Goal: Task Accomplishment & Management: Complete application form

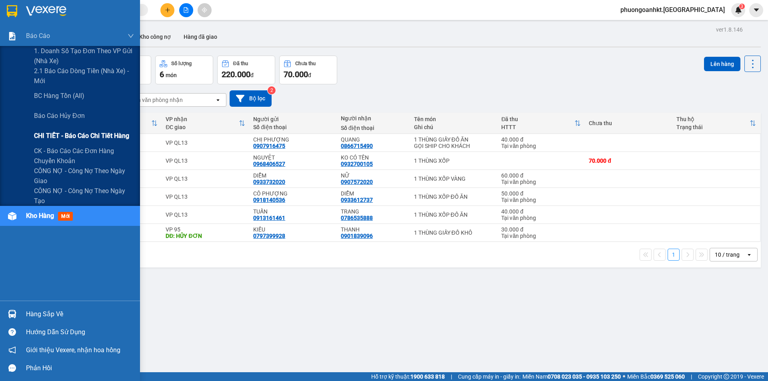
click at [72, 137] on span "CHI TIẾT - Báo cáo chi tiết hàng" at bounding box center [81, 136] width 95 height 10
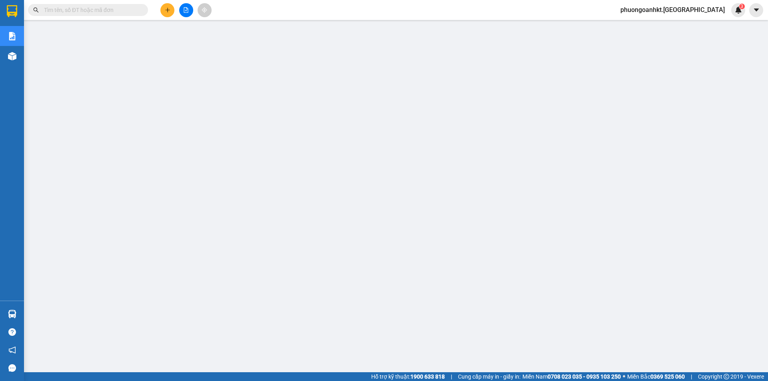
click at [124, 10] on input "text" at bounding box center [91, 10] width 94 height 9
paste input "QL131210250054"
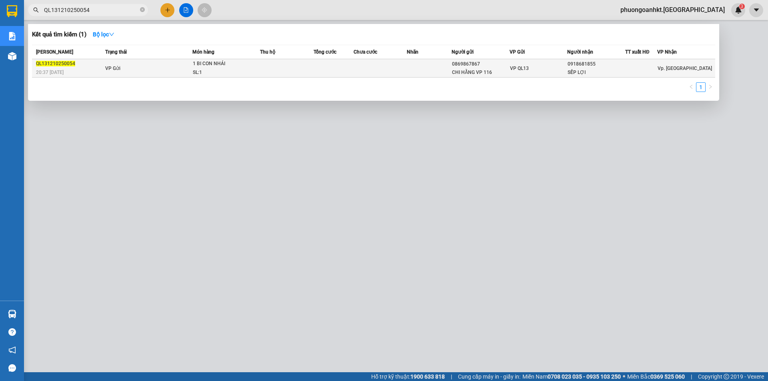
type input "QL131210250054"
click at [240, 66] on div "1 BI CON NHÁI" at bounding box center [223, 64] width 60 height 9
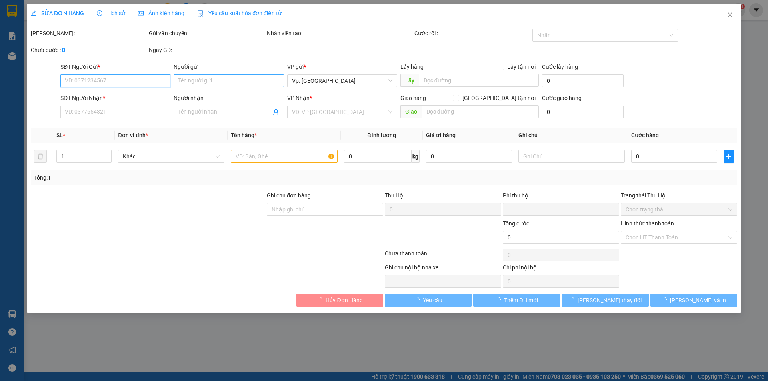
type input "0869867867"
type input "CHI HẰNG VP 116"
type input "0918681855"
type input "SẾP LỢI"
type input "0"
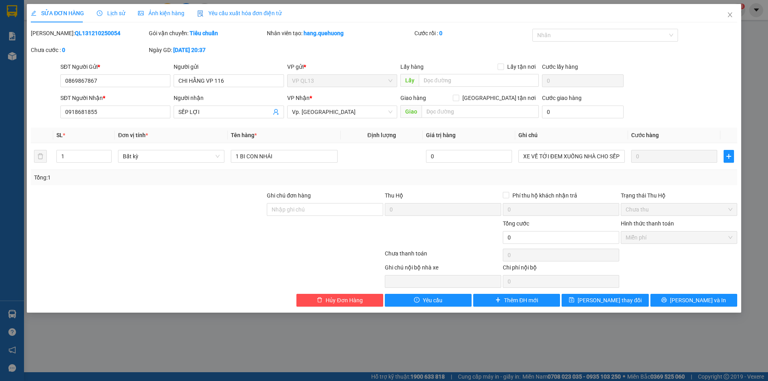
click at [117, 14] on span "Lịch sử" at bounding box center [111, 13] width 28 height 6
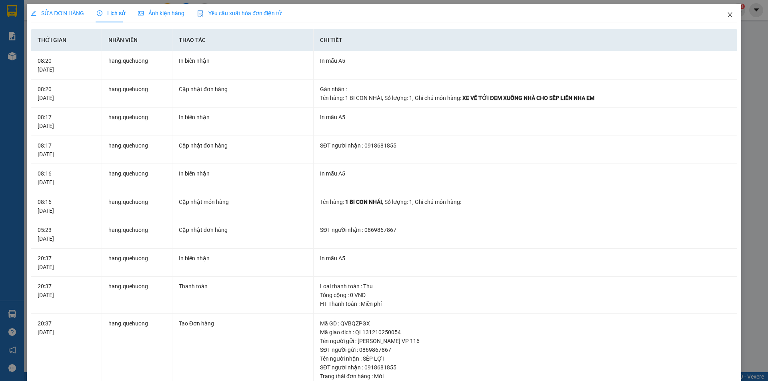
click at [728, 16] on icon "close" at bounding box center [730, 14] width 4 height 5
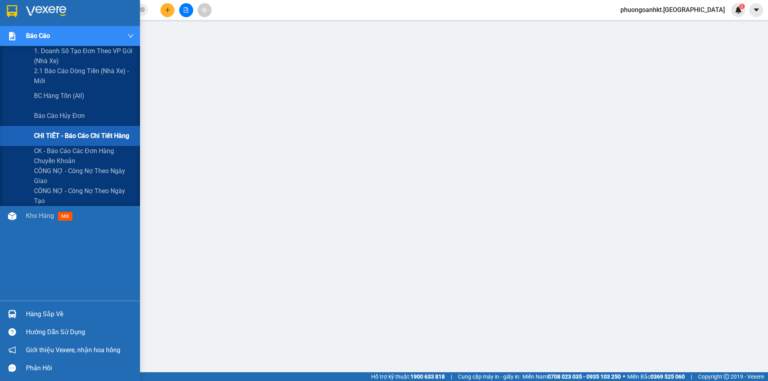
click at [62, 135] on span "CHI TIẾT - Báo cáo chi tiết hàng" at bounding box center [81, 136] width 95 height 10
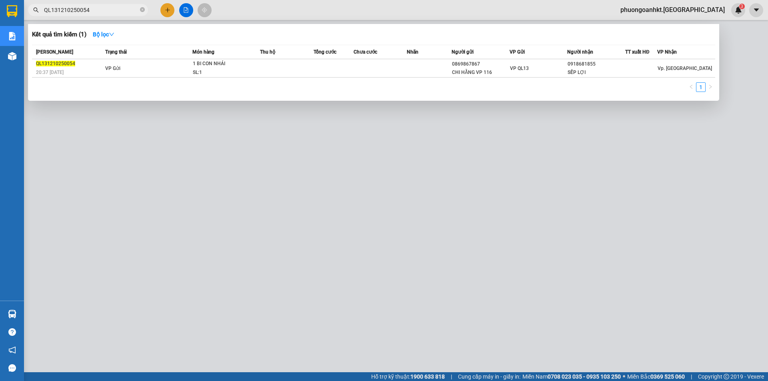
click at [104, 13] on input "QL131210250054" at bounding box center [91, 10] width 94 height 9
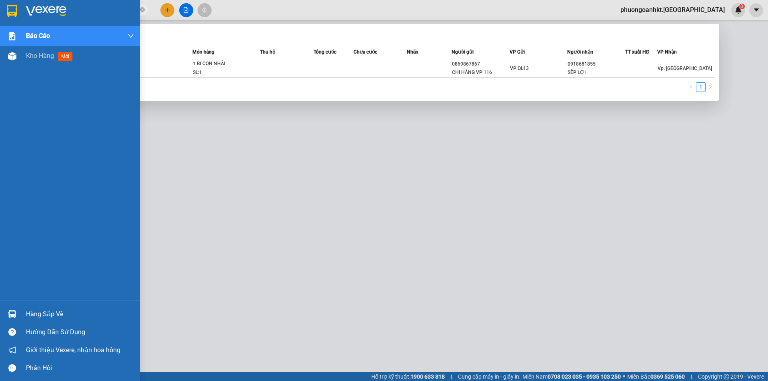
drag, startPoint x: 104, startPoint y: 13, endPoint x: 12, endPoint y: 16, distance: 91.3
click at [12, 16] on section "Kết quả tìm kiếm ( 1 ) Bộ lọc Mã ĐH Trạng thái Món hàng Thu hộ Tổng cước Chưa c…" at bounding box center [384, 190] width 768 height 381
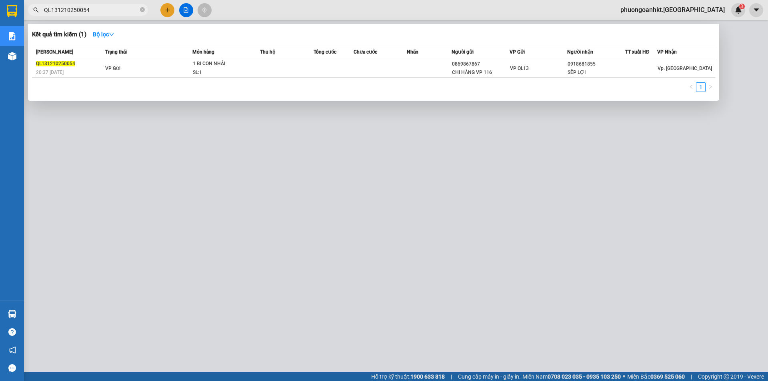
paste input "VPTC0810250002"
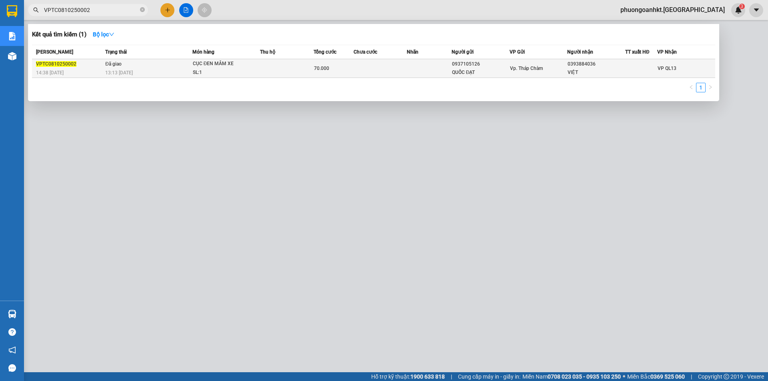
type input "VPTC0810250002"
click at [180, 70] on div "13:13 - 11/10" at bounding box center [148, 72] width 87 height 9
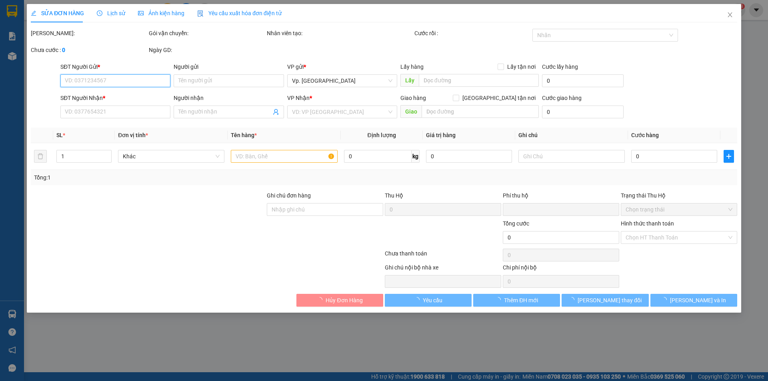
type input "0937105126"
type input "QUỐC ĐẠT"
type input "0393884036"
type input "VIỆT"
type input "0"
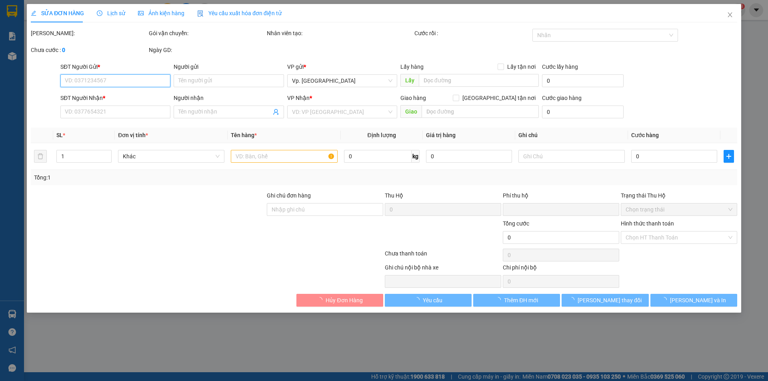
type input "70.000"
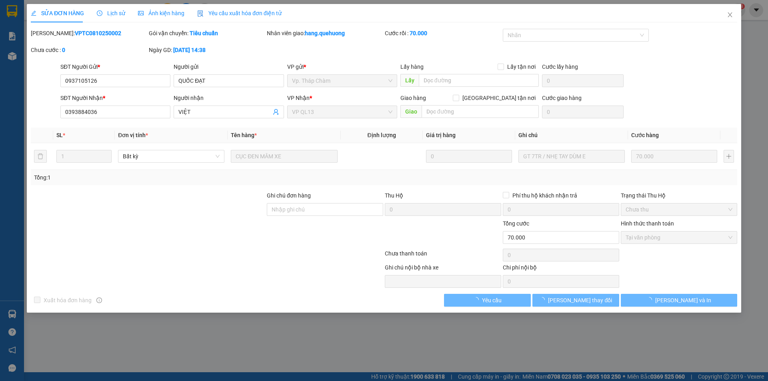
click at [119, 13] on span "Lịch sử" at bounding box center [111, 13] width 28 height 6
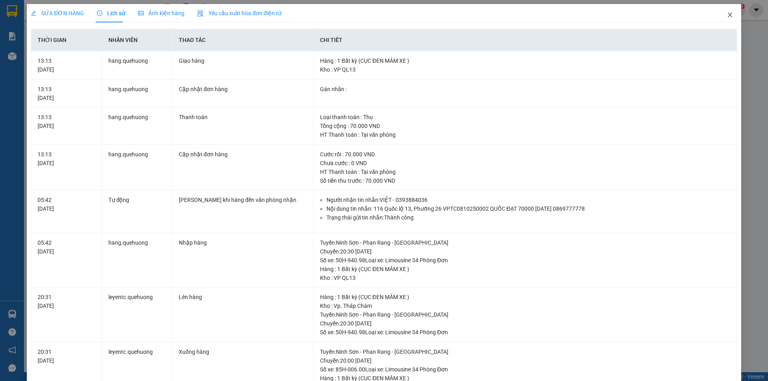
click at [727, 13] on icon "close" at bounding box center [730, 15] width 6 height 6
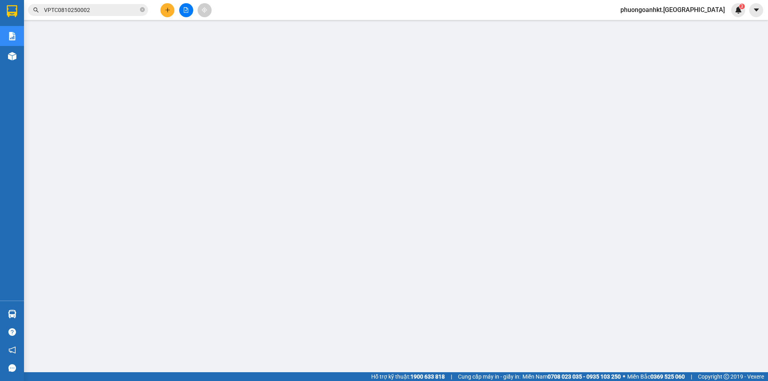
click at [94, 12] on input "VPTC0810250002" at bounding box center [91, 10] width 94 height 9
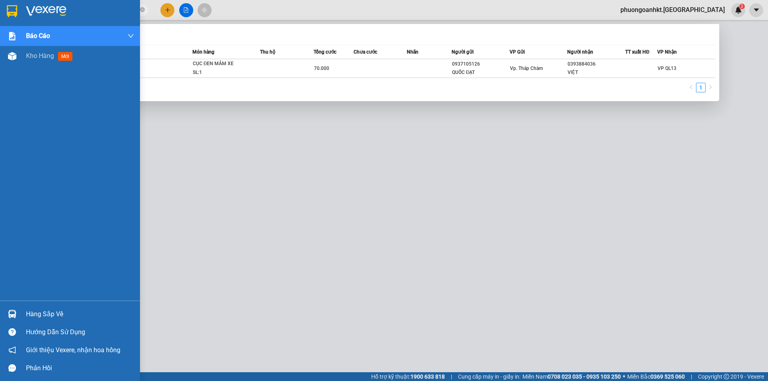
drag, startPoint x: 94, startPoint y: 12, endPoint x: 0, endPoint y: 25, distance: 94.8
click at [0, 25] on section "Kết quả tìm kiếm ( 1 ) Bộ lọc Mã ĐH Trạng thái Món hàng Thu hộ Tổng cước Chưa c…" at bounding box center [384, 190] width 768 height 381
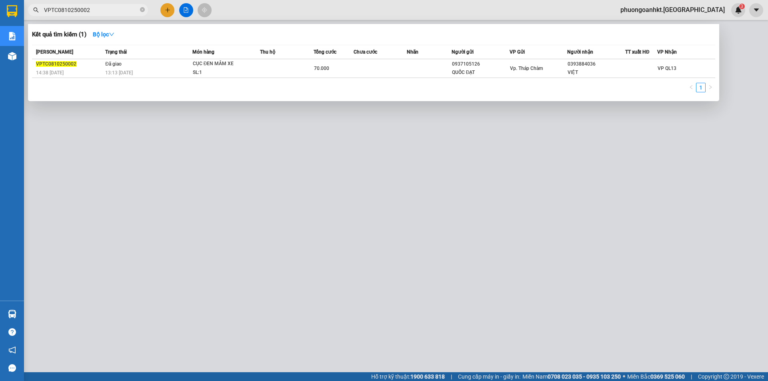
click at [593, 186] on div at bounding box center [384, 190] width 768 height 381
click at [98, 9] on input "VPTC0810250002" at bounding box center [91, 10] width 94 height 9
paste input "0328401121"
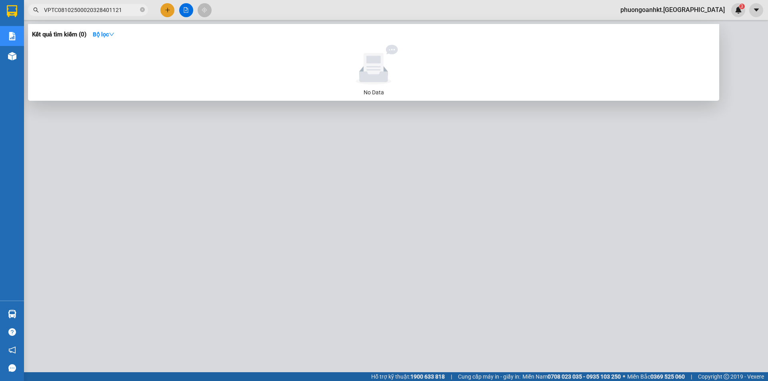
drag, startPoint x: 119, startPoint y: 9, endPoint x: 42, endPoint y: 20, distance: 78.4
click at [42, 17] on div "Kết quả tìm kiếm ( 0 ) Bộ lọc No Data VPTC08102500020328401121" at bounding box center [78, 10] width 156 height 14
paste input "text"
type input "0328401121"
click at [120, 55] on div at bounding box center [373, 65] width 677 height 40
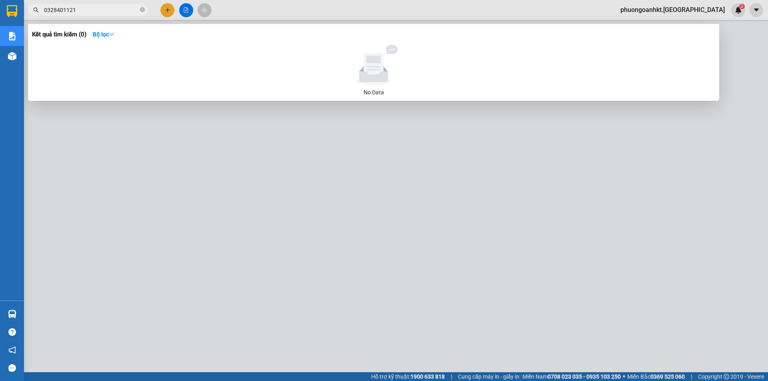
click at [84, 12] on input "0328401121" at bounding box center [91, 10] width 94 height 9
click at [571, 195] on div at bounding box center [384, 190] width 768 height 381
